Goal: Find specific page/section: Find specific page/section

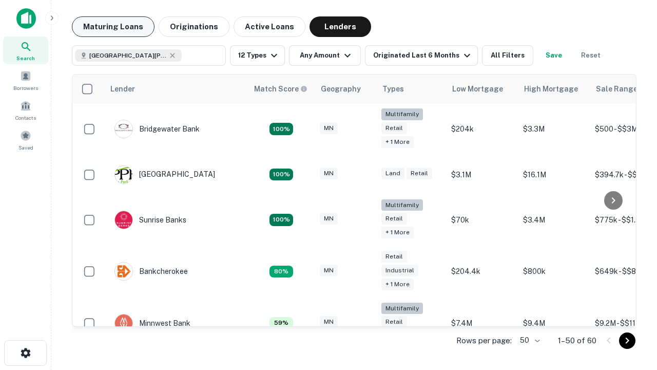
click at [113, 27] on button "Maturing Loans" at bounding box center [113, 26] width 83 height 21
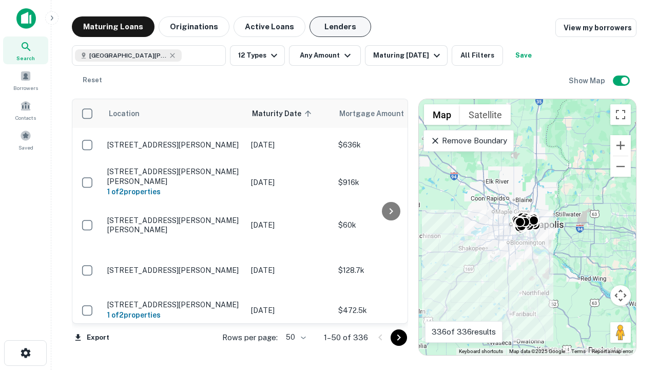
click at [340, 27] on button "Lenders" at bounding box center [341, 26] width 62 height 21
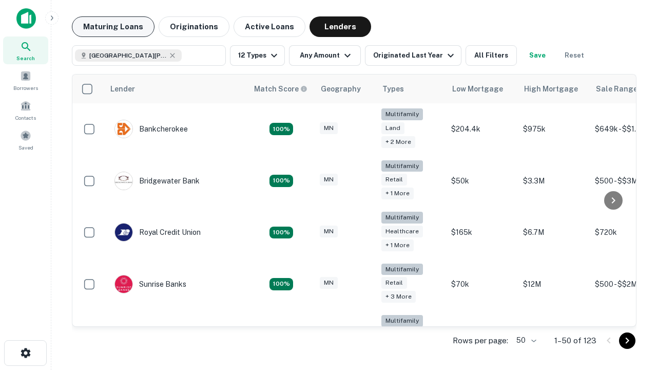
click at [113, 27] on button "Maturing Loans" at bounding box center [113, 26] width 83 height 21
